Goal: Task Accomplishment & Management: Use online tool/utility

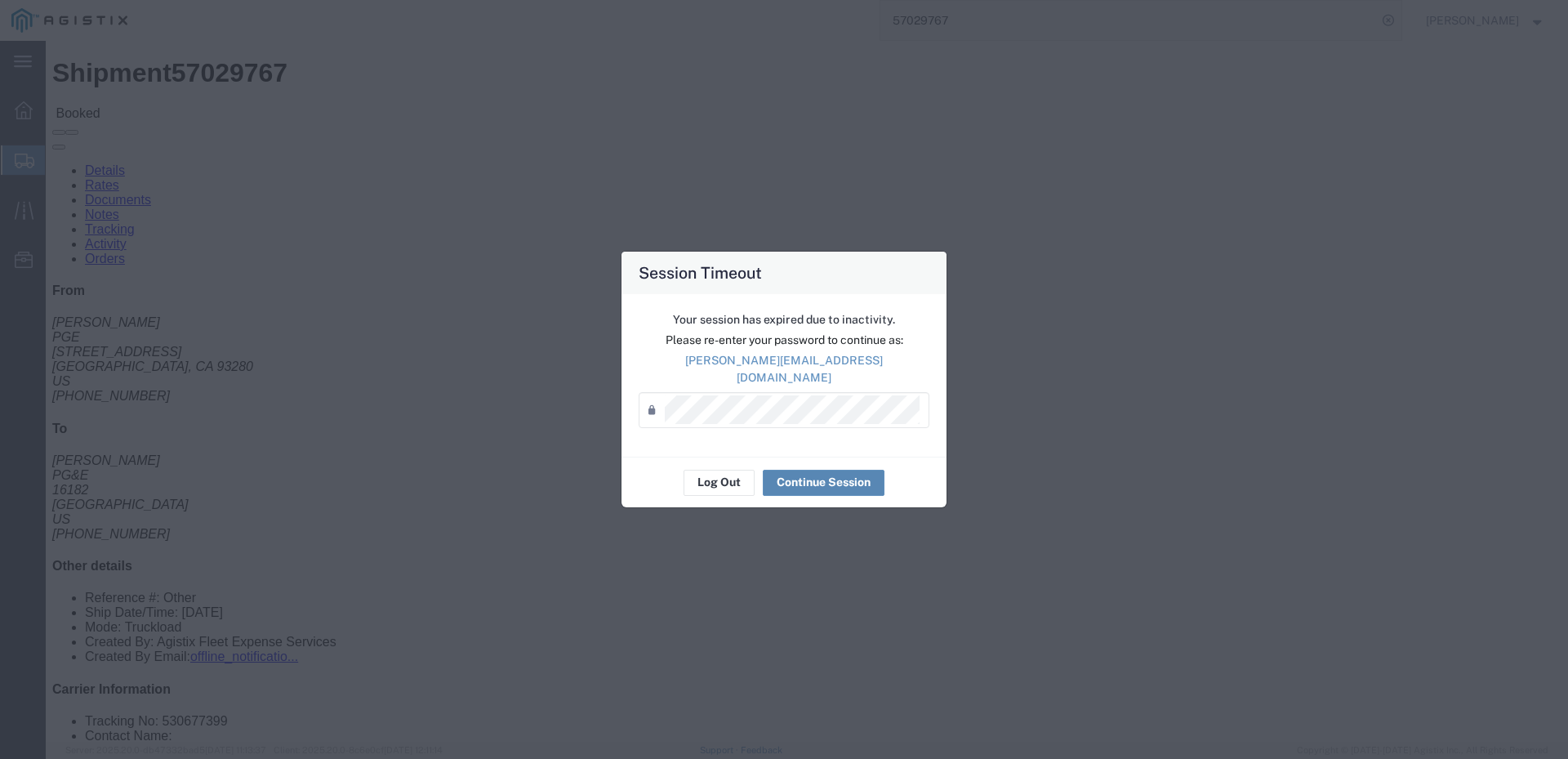
click at [828, 470] on button "Continue Session" at bounding box center [824, 483] width 122 height 26
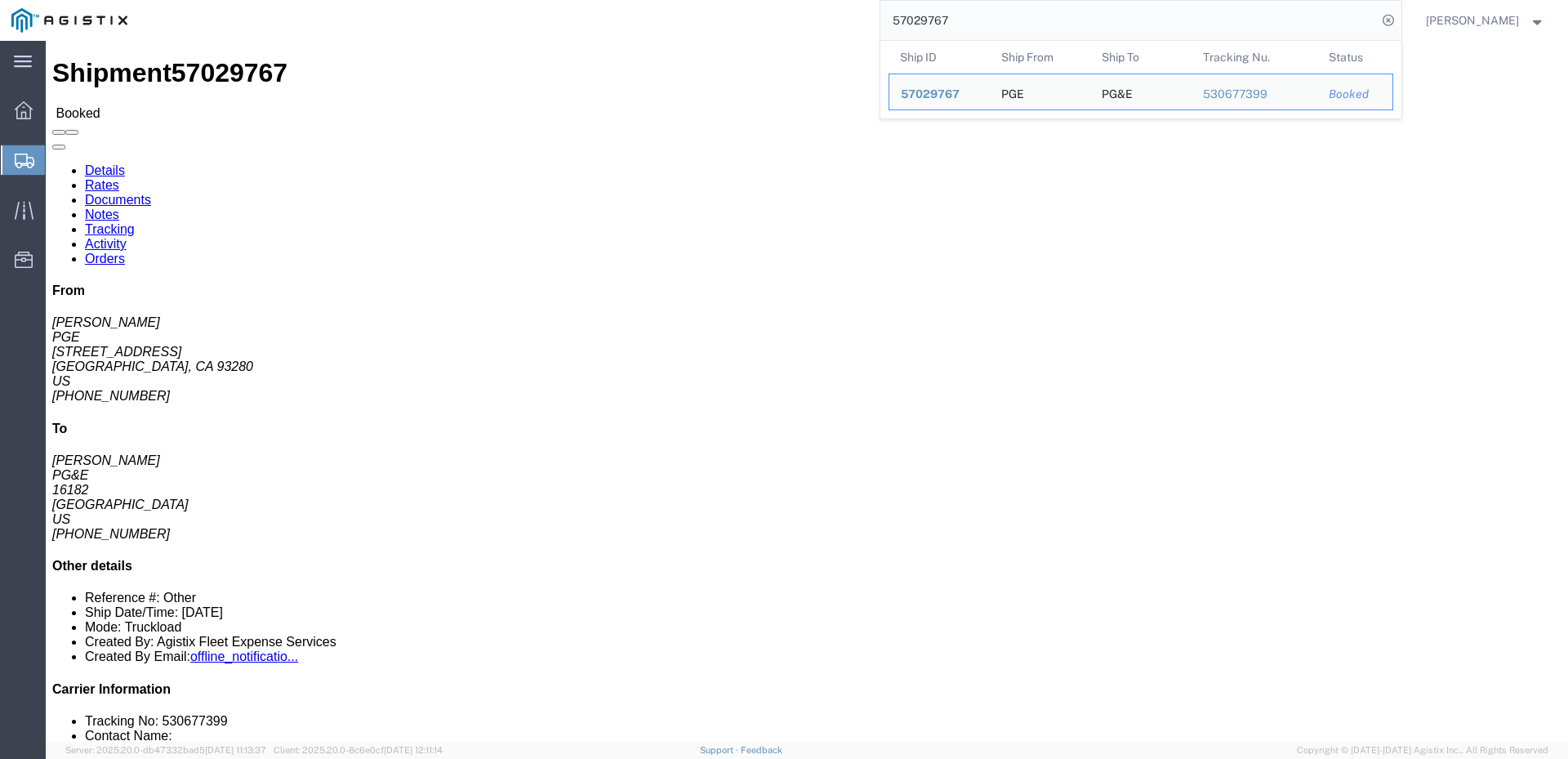
drag, startPoint x: 993, startPoint y: 14, endPoint x: 836, endPoint y: 13, distance: 157.0
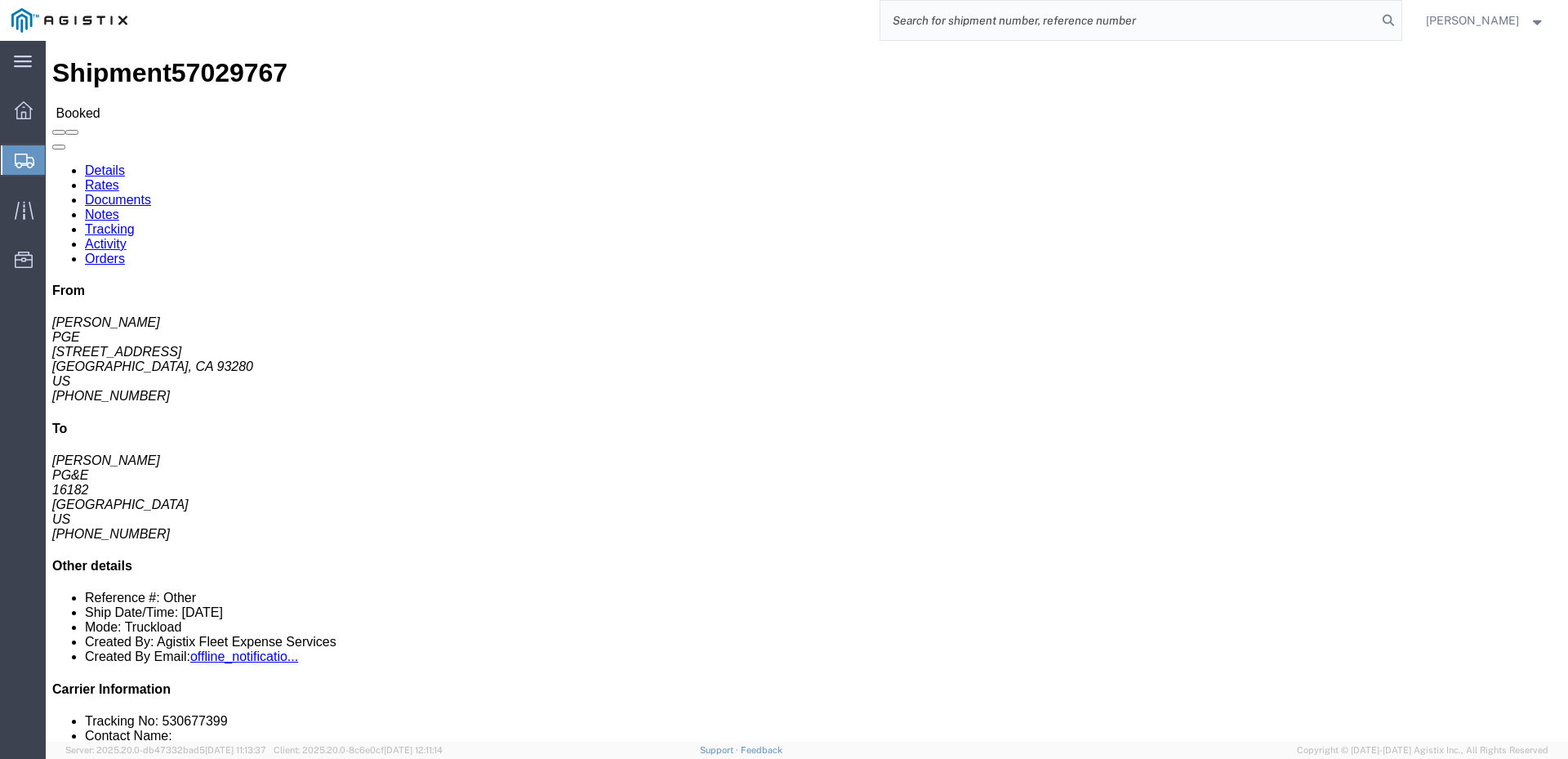
paste input "57038584"
type input "57038584"
click span
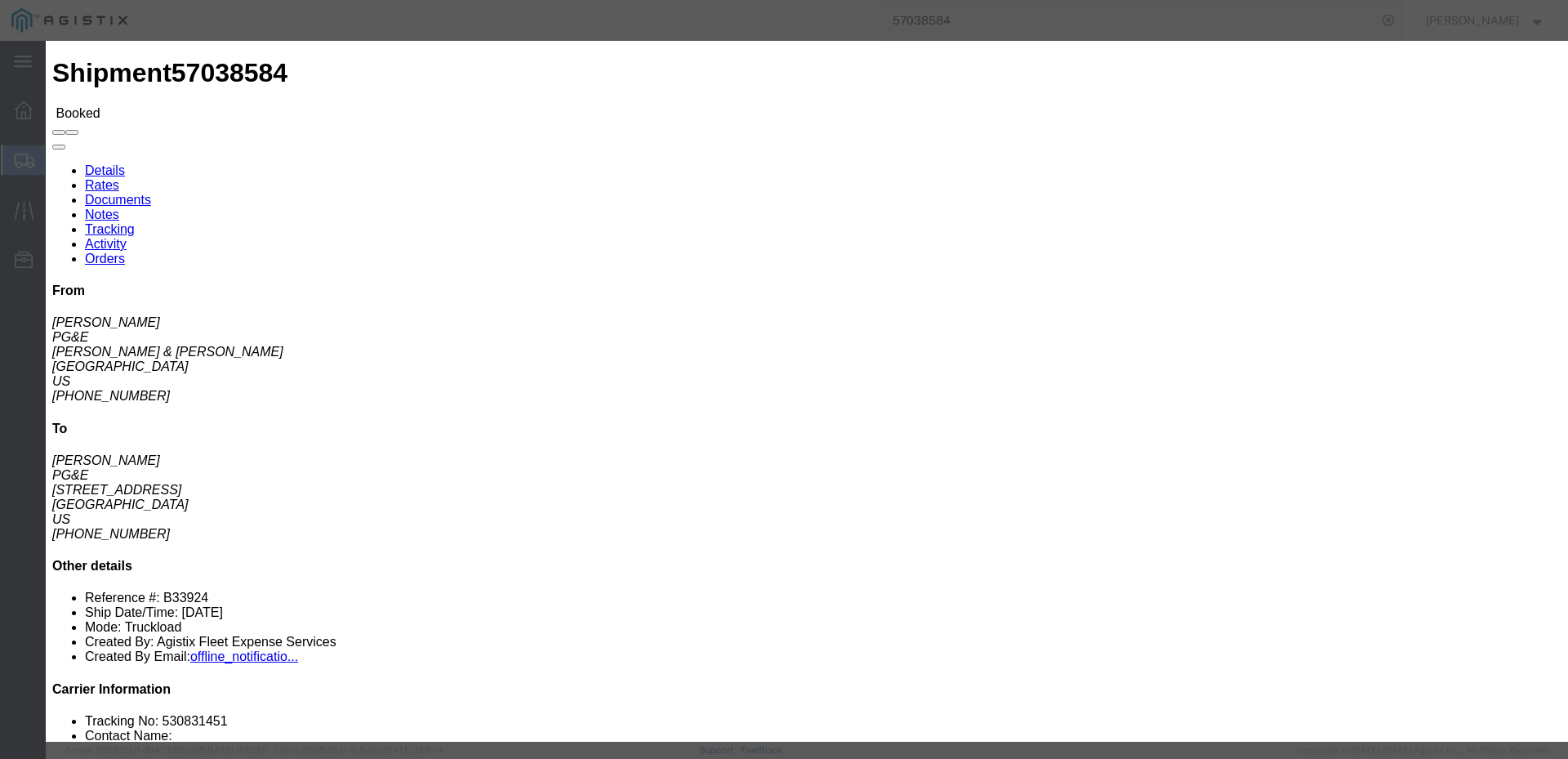
click input "text"
type input "[EMAIL_ADDRESS][DOMAIN_NAME]"
click input "PGE Fleet Bill Of Lading"
checkbox input "true"
click button "Send"
